Goal: Information Seeking & Learning: Find specific fact

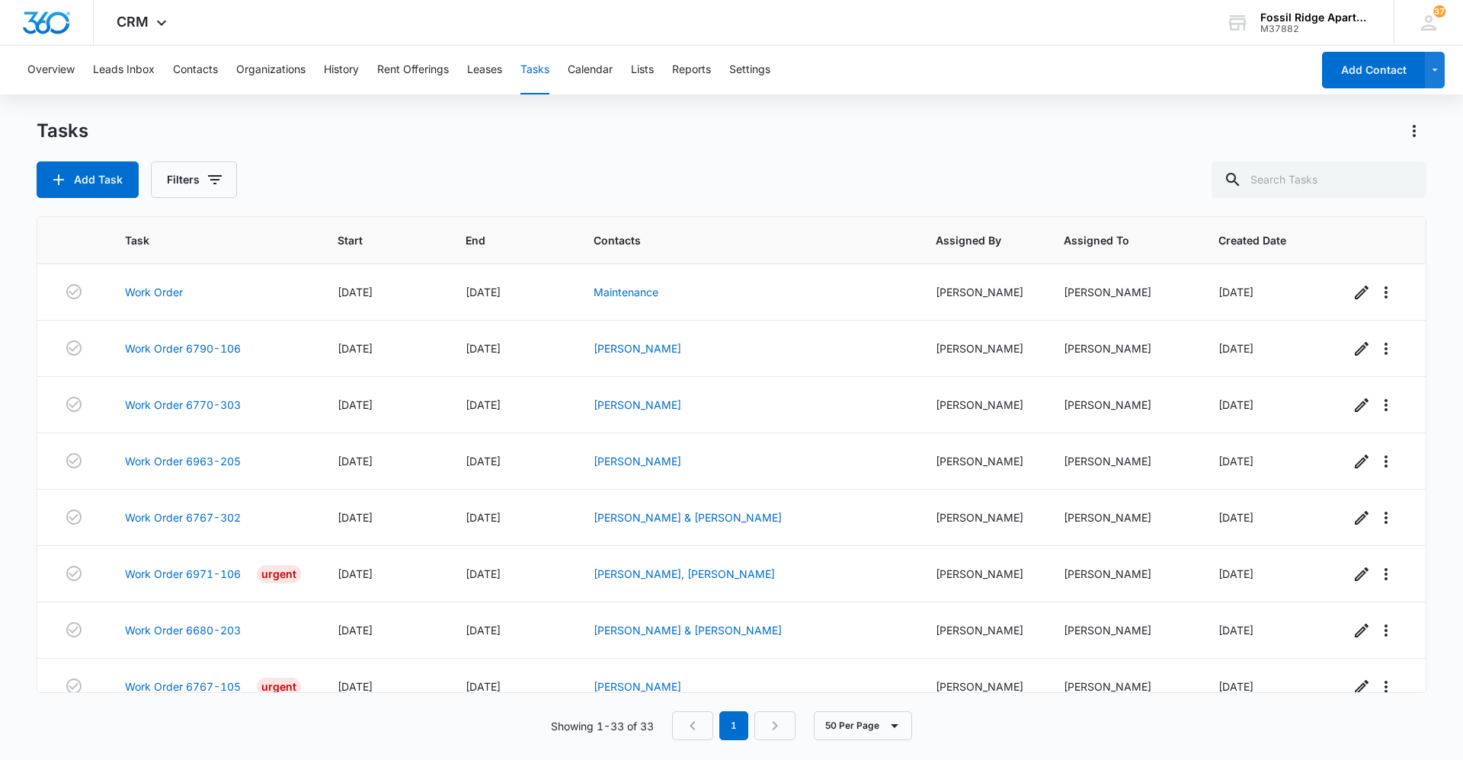
click at [1023, 741] on div "Tasks Add Task Filters Task Start End Contacts Assigned By Assigned To Created …" at bounding box center [732, 439] width 1390 height 640
click at [212, 82] on button "Contacts" at bounding box center [195, 70] width 45 height 49
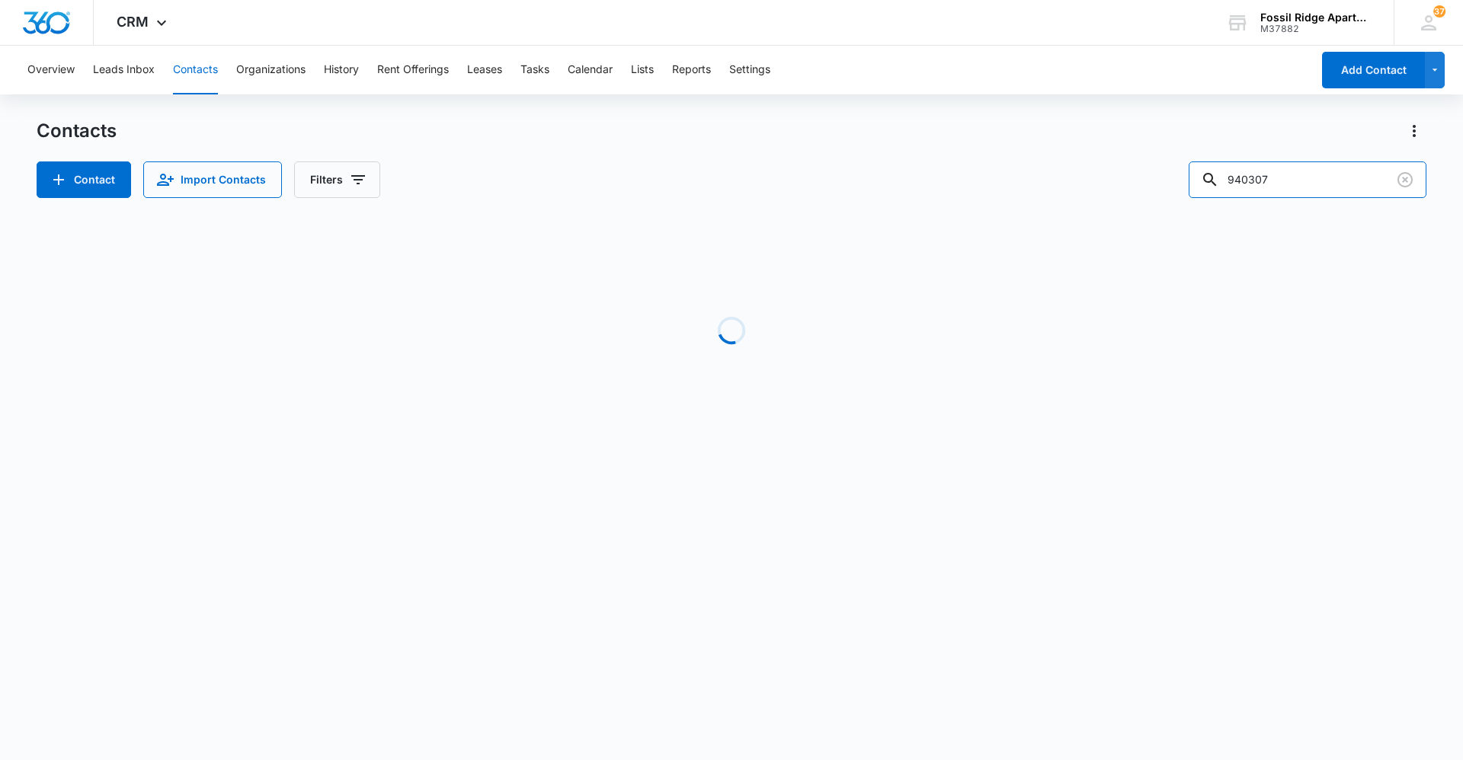
drag, startPoint x: 1302, startPoint y: 181, endPoint x: 747, endPoint y: 156, distance: 556.0
click at [747, 156] on div "Contacts Contact Import Contacts Filters 940307" at bounding box center [732, 158] width 1390 height 79
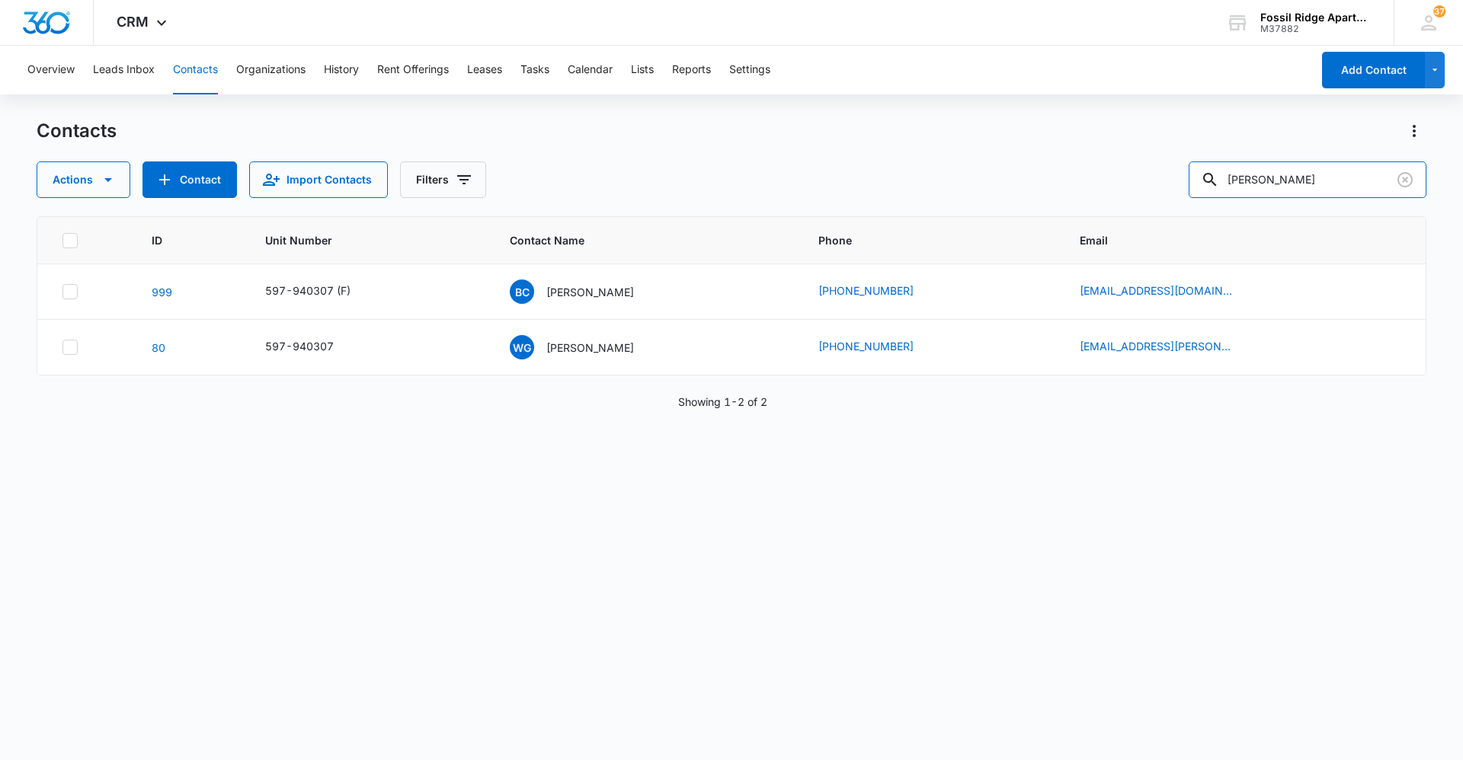
type input "[PERSON_NAME]"
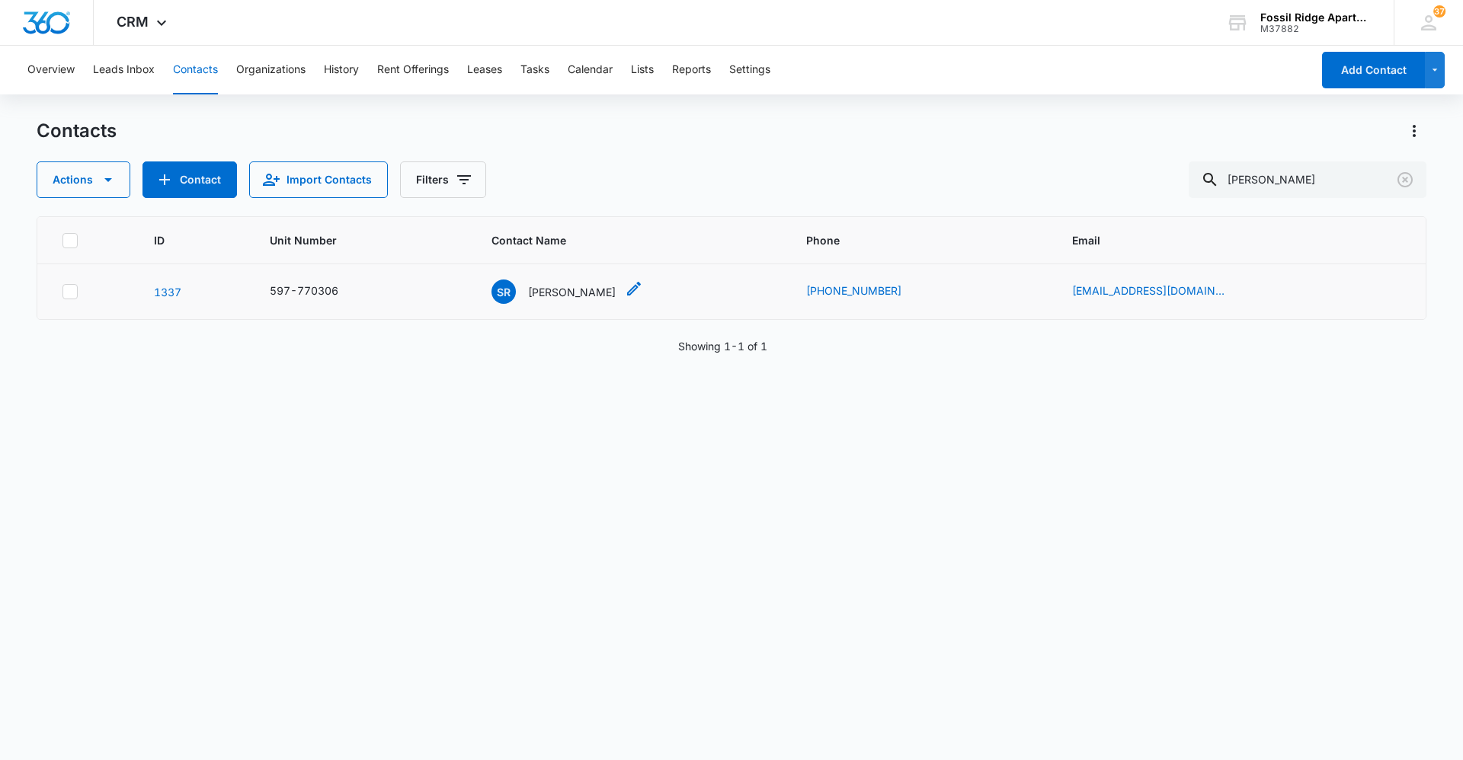
click at [575, 297] on p "[PERSON_NAME]" at bounding box center [572, 292] width 88 height 16
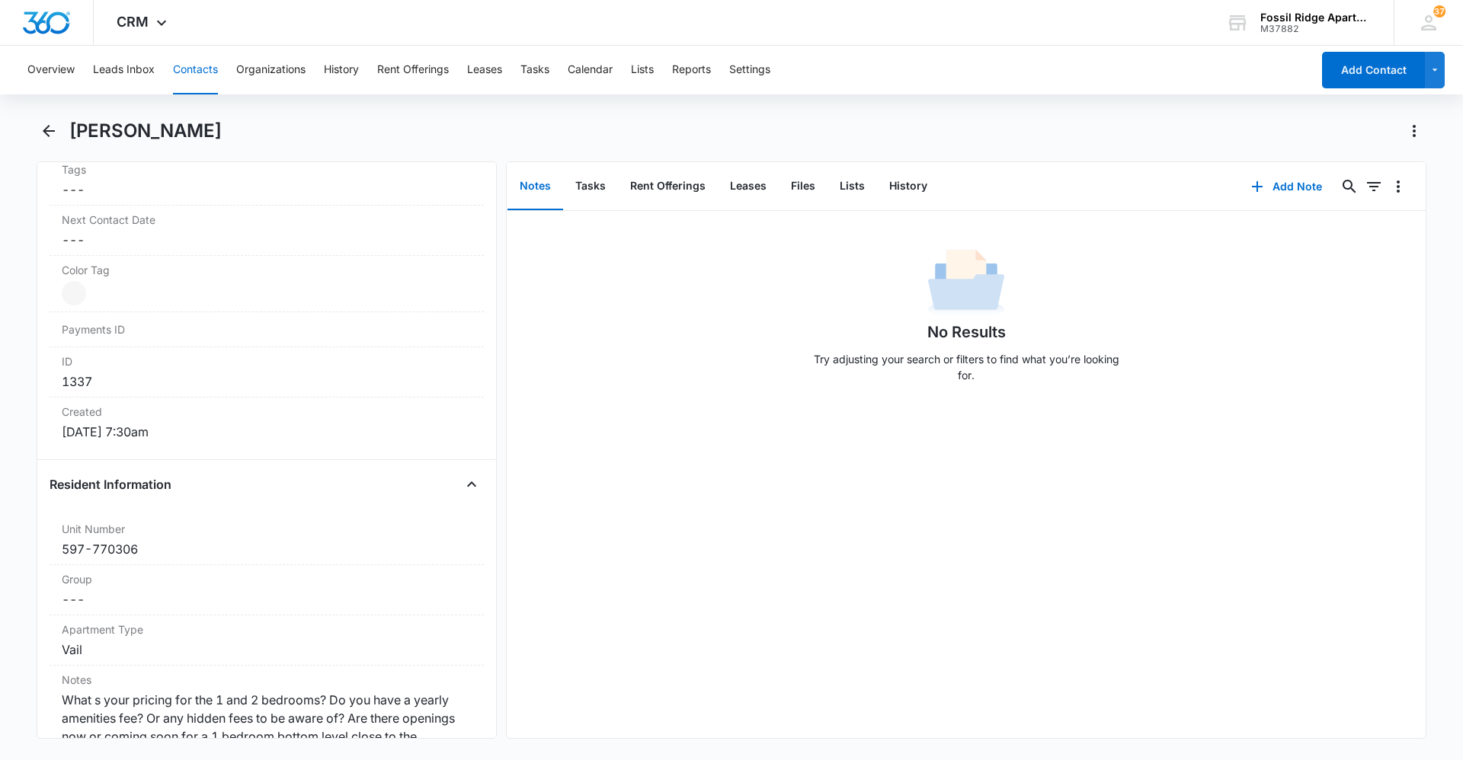
scroll to position [914, 0]
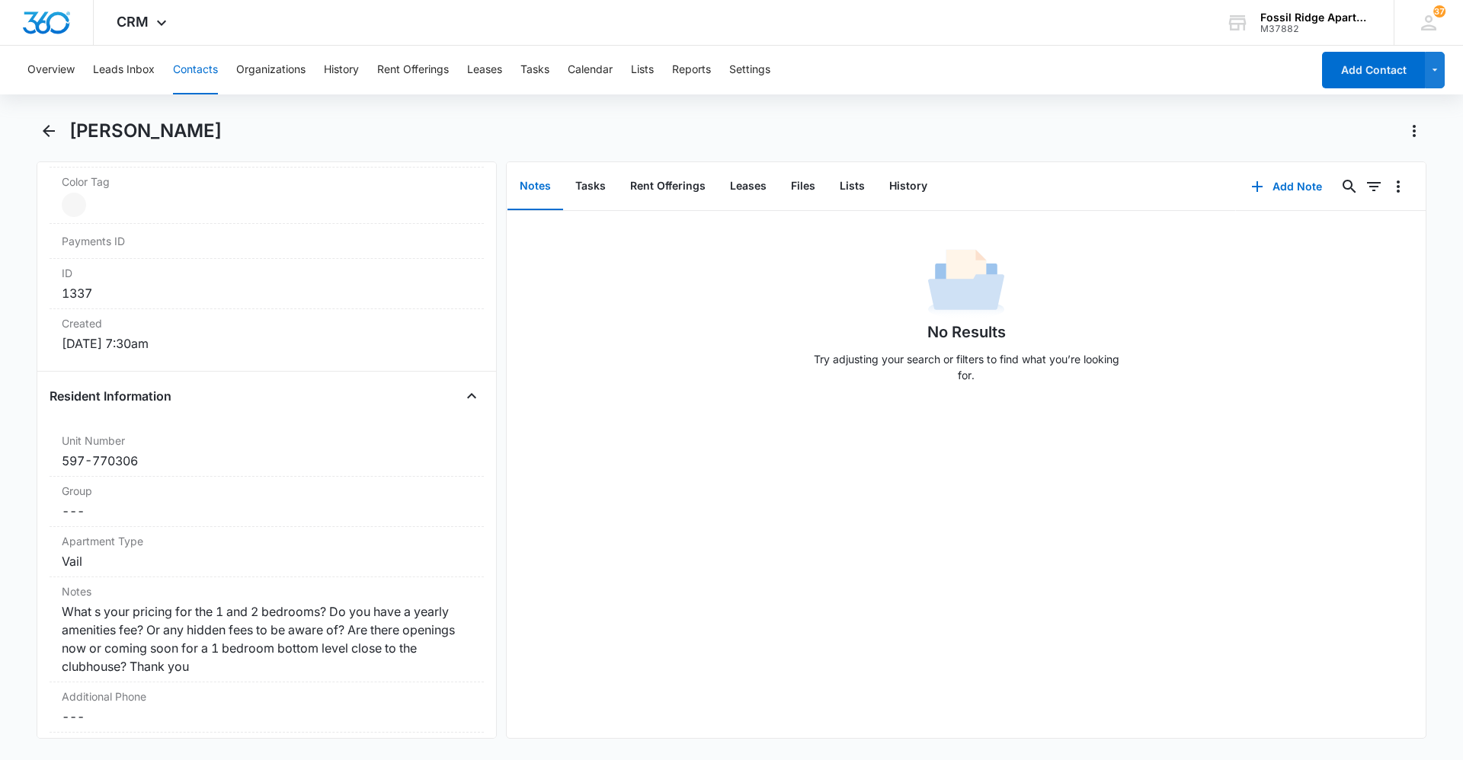
click at [197, 51] on button "Contacts" at bounding box center [195, 70] width 45 height 49
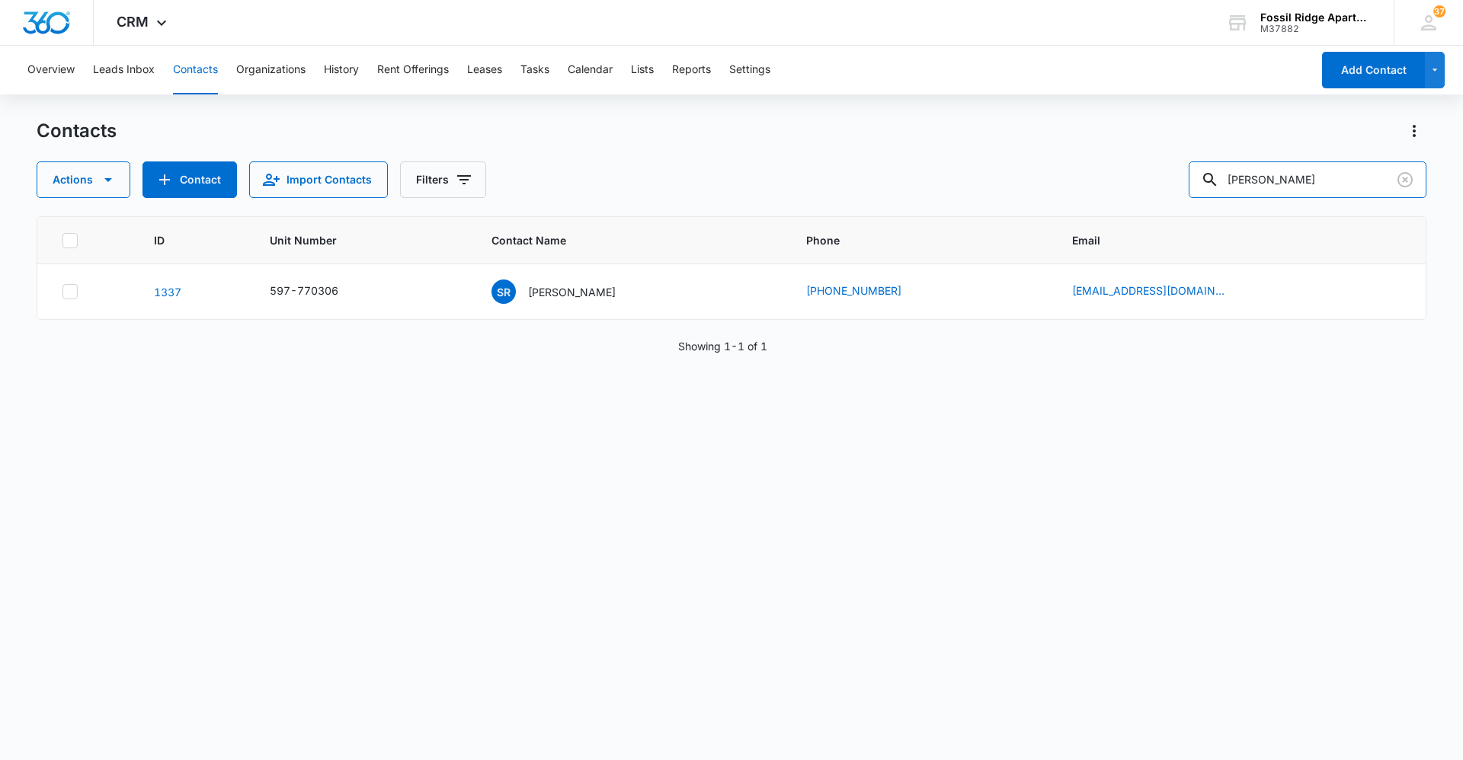
drag, startPoint x: 1334, startPoint y: 176, endPoint x: 1017, endPoint y: 152, distance: 317.9
click at [1017, 153] on div "Contacts Actions Contact Import Contacts Filters [PERSON_NAME]" at bounding box center [732, 158] width 1390 height 79
type input "bowels"
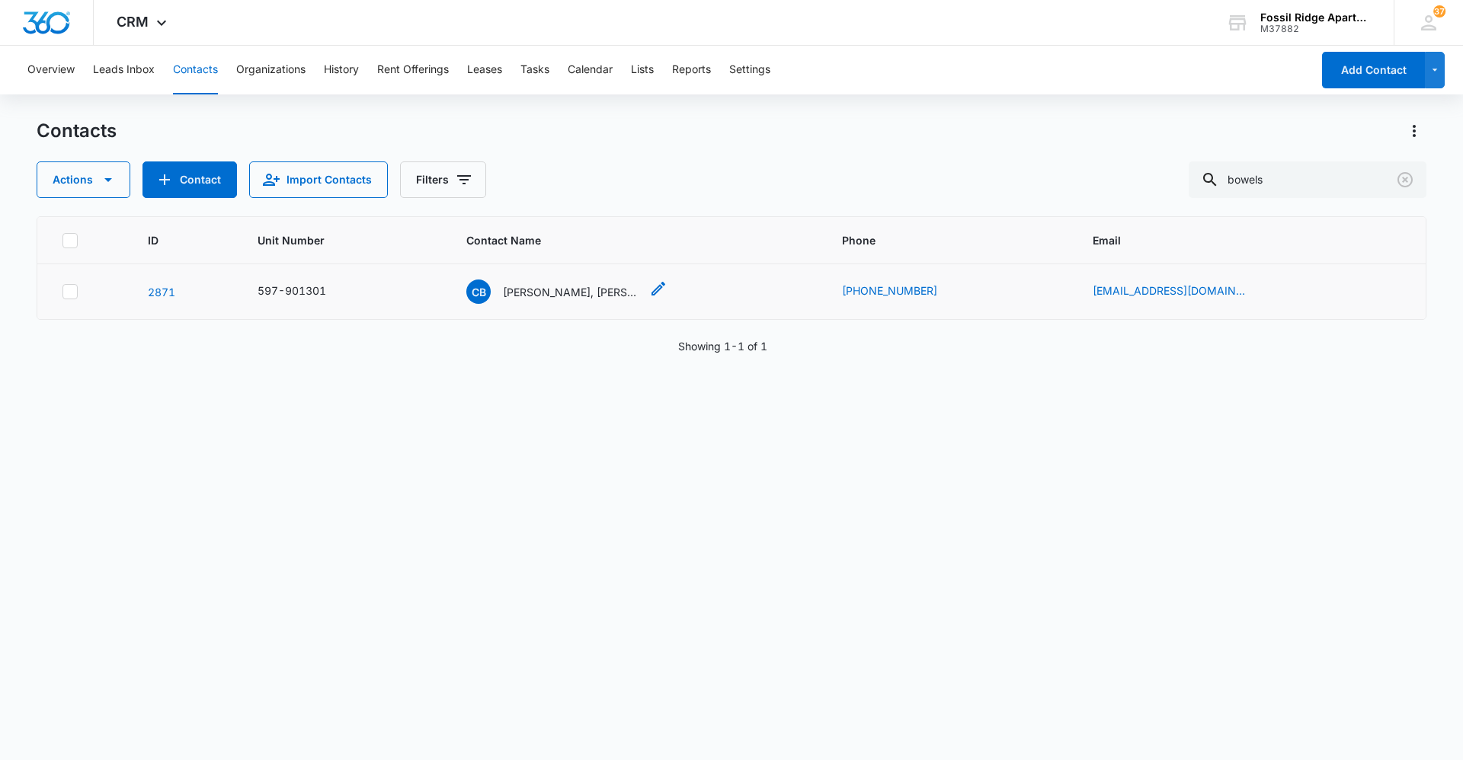
click at [551, 293] on p "[PERSON_NAME], [PERSON_NAME]" at bounding box center [571, 292] width 137 height 16
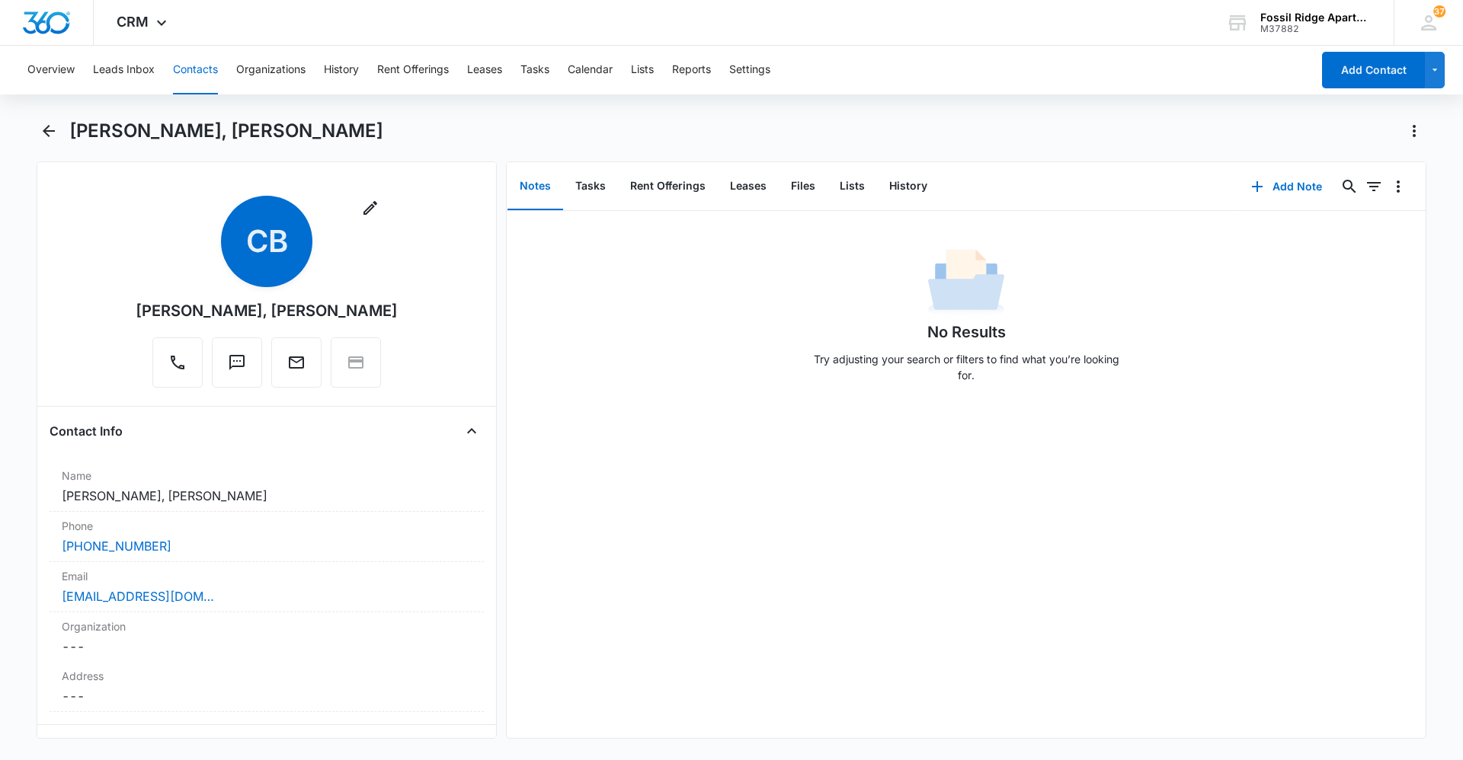
click at [150, 261] on div "Remove CB [PERSON_NAME], [PERSON_NAME]" at bounding box center [267, 292] width 262 height 192
click at [187, 80] on button "Contacts" at bounding box center [195, 70] width 45 height 49
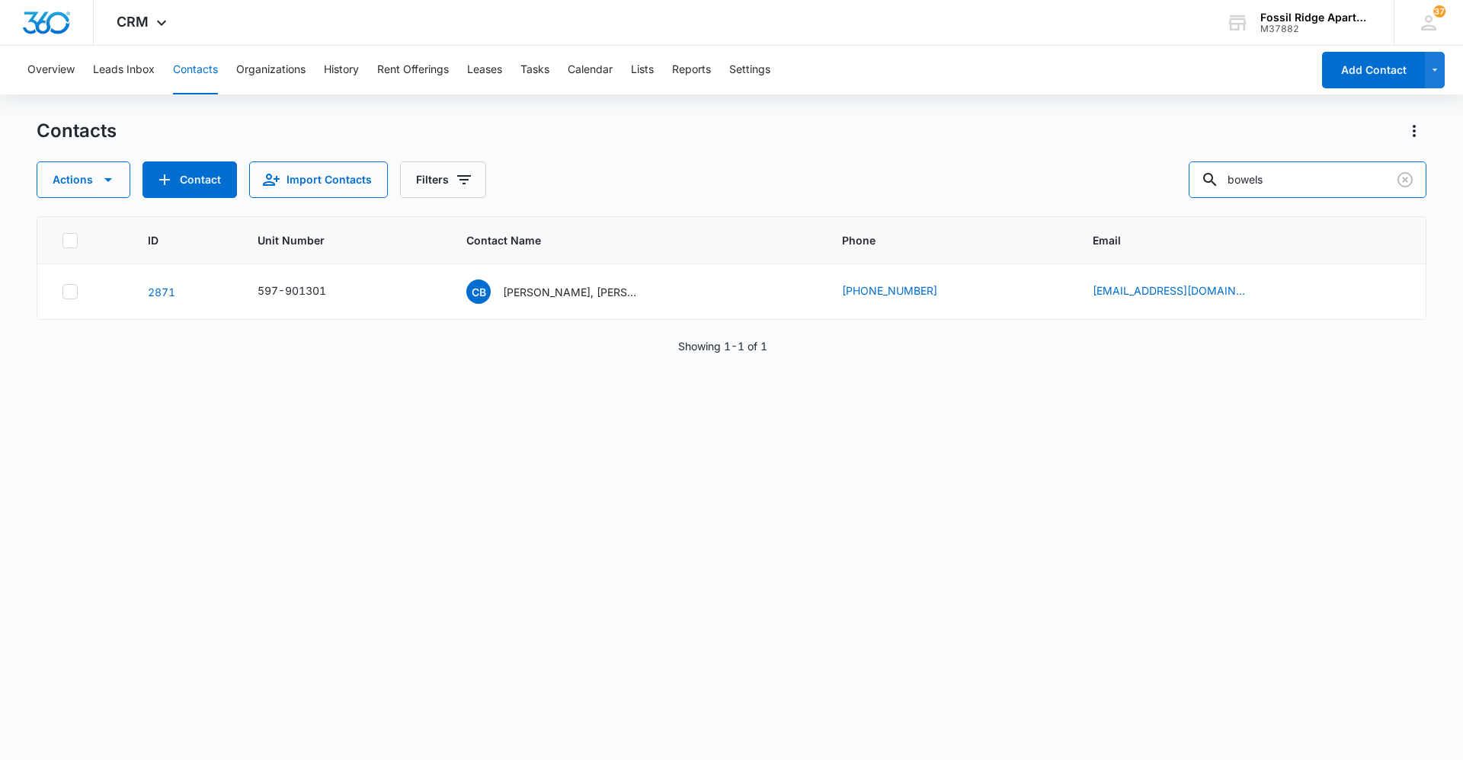
drag, startPoint x: 1315, startPoint y: 175, endPoint x: 917, endPoint y: 151, distance: 398.5
click at [917, 151] on div "Contacts Actions Contact Import Contacts Filters bowels" at bounding box center [732, 158] width 1390 height 79
type input "6"
type input "820305"
click at [618, 299] on p "[PERSON_NAME] & [PERSON_NAME]" at bounding box center [571, 292] width 137 height 16
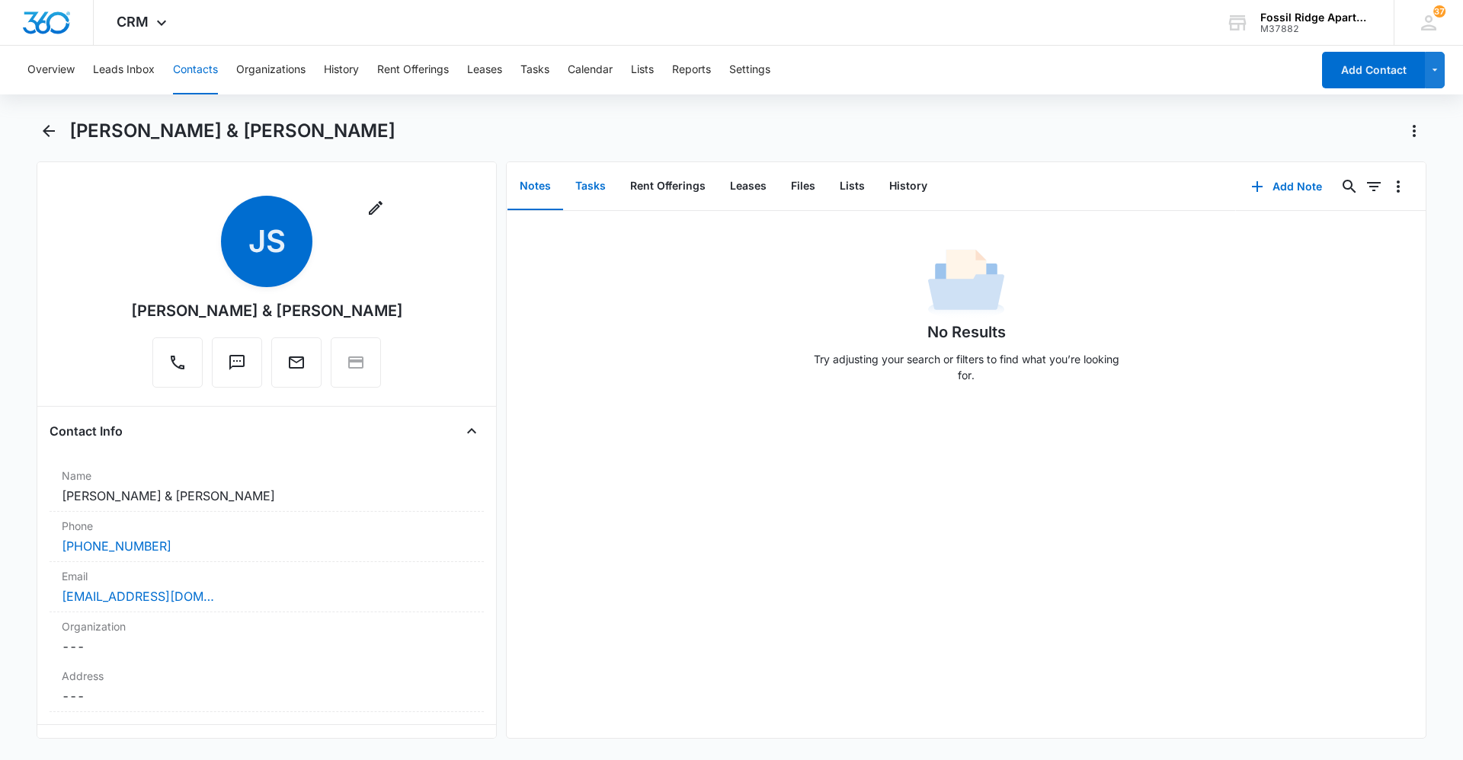
click at [591, 192] on button "Tasks" at bounding box center [590, 186] width 55 height 47
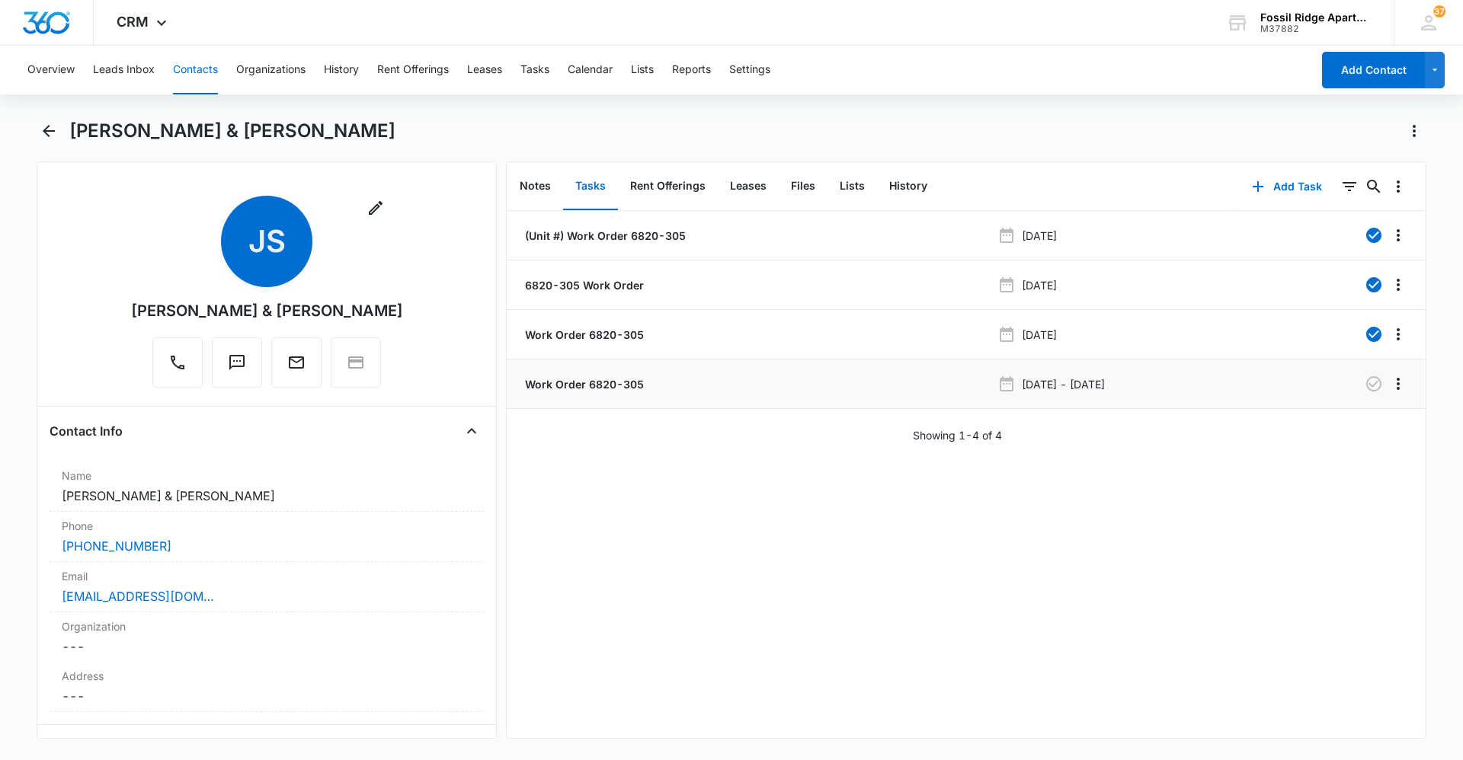
drag, startPoint x: 607, startPoint y: 382, endPoint x: 624, endPoint y: 382, distance: 16.8
click at [607, 382] on p "Work Order 6820-305" at bounding box center [583, 384] width 122 height 16
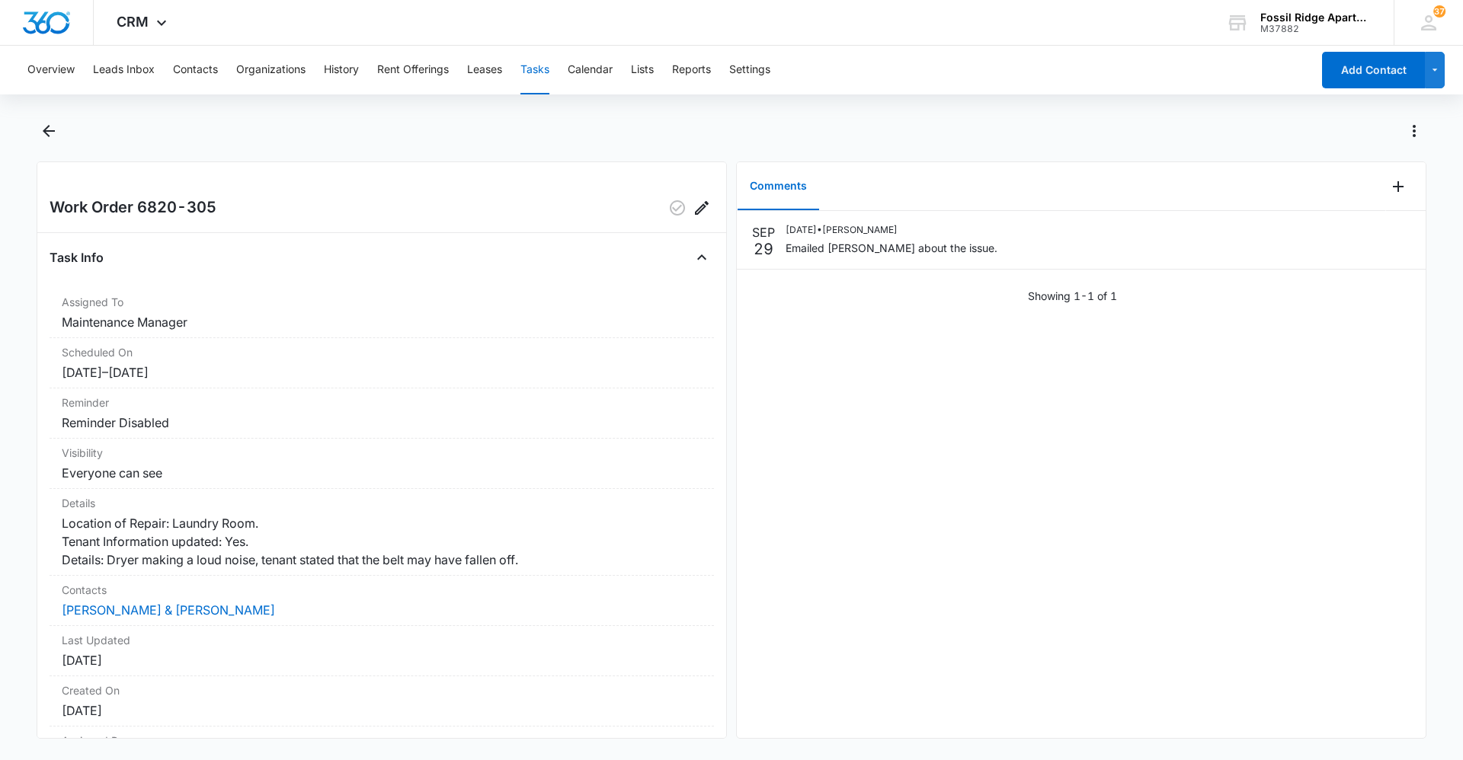
click at [1345, 619] on div "[DATE] [DATE] • [PERSON_NAME] Emailed [PERSON_NAME] about the issue. Showing 1-…" at bounding box center [1081, 474] width 689 height 527
